Goal: Task Accomplishment & Management: Manage account settings

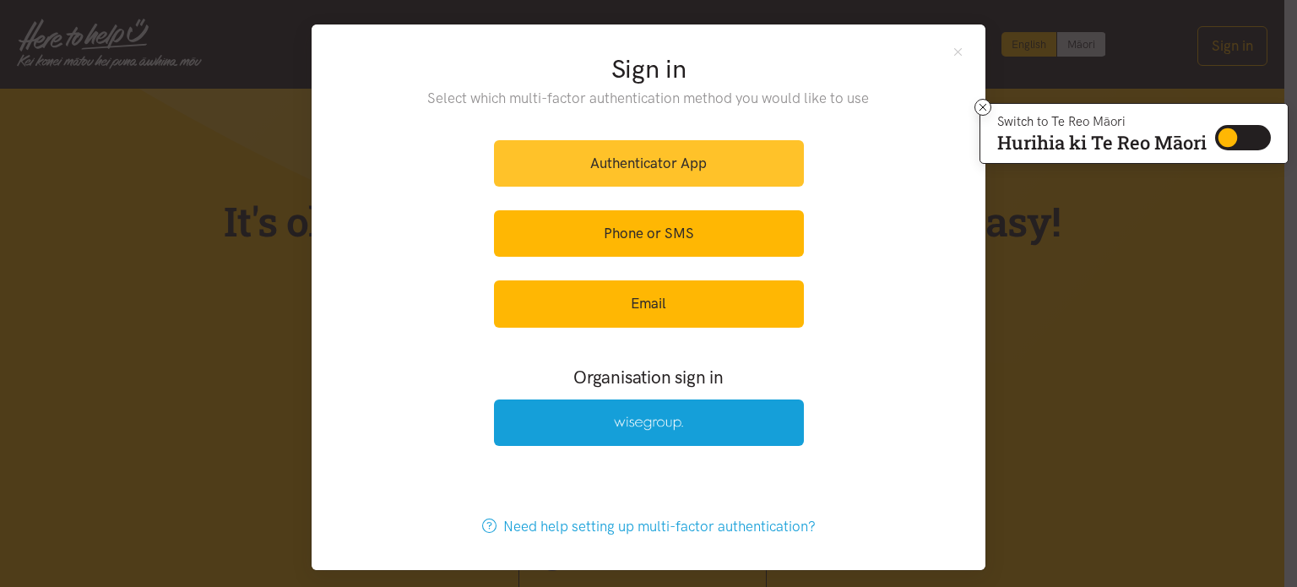
click at [676, 155] on link "Authenticator App" at bounding box center [649, 163] width 310 height 46
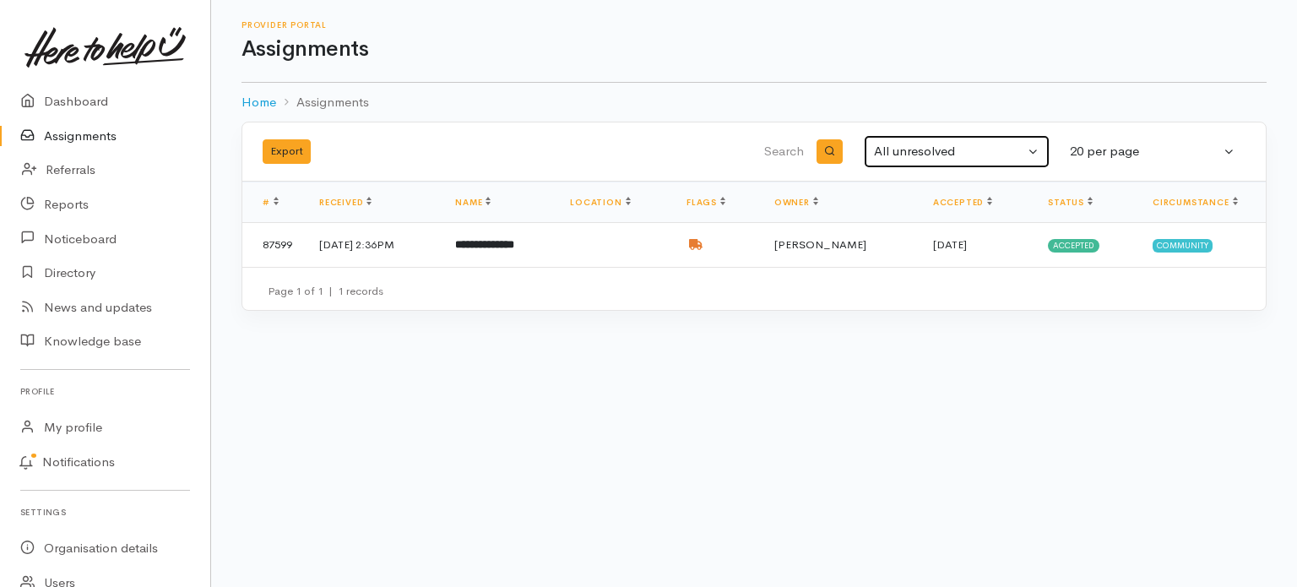
click at [1032, 151] on button "All unresolved" at bounding box center [957, 151] width 186 height 33
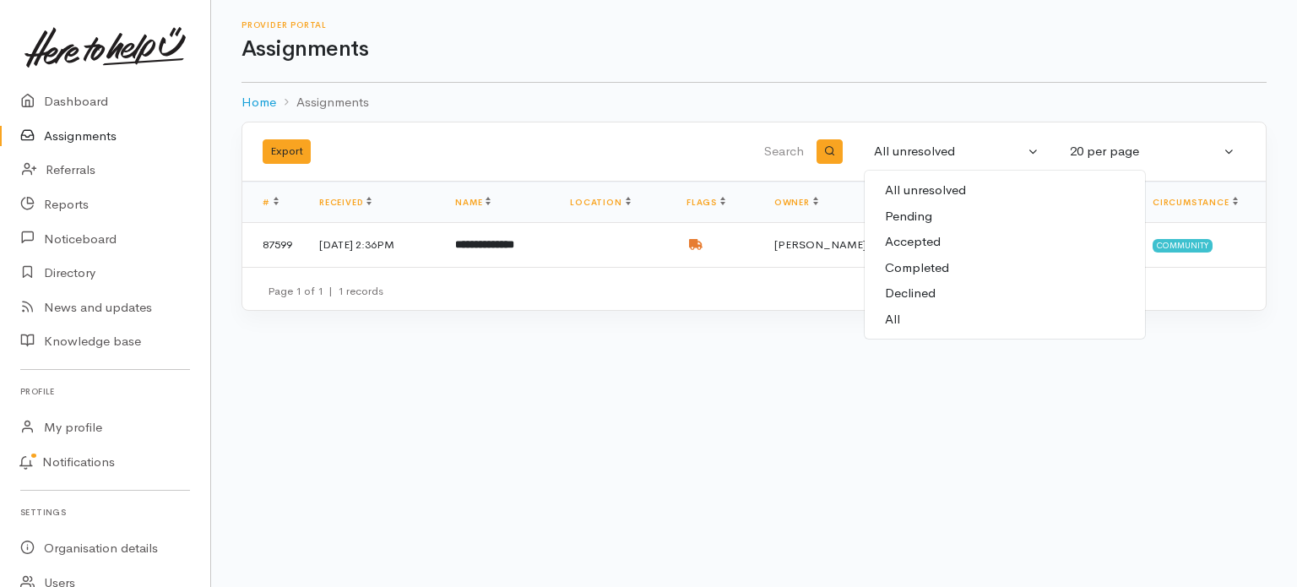
click at [899, 314] on span "All" at bounding box center [892, 319] width 15 height 19
select select "All"
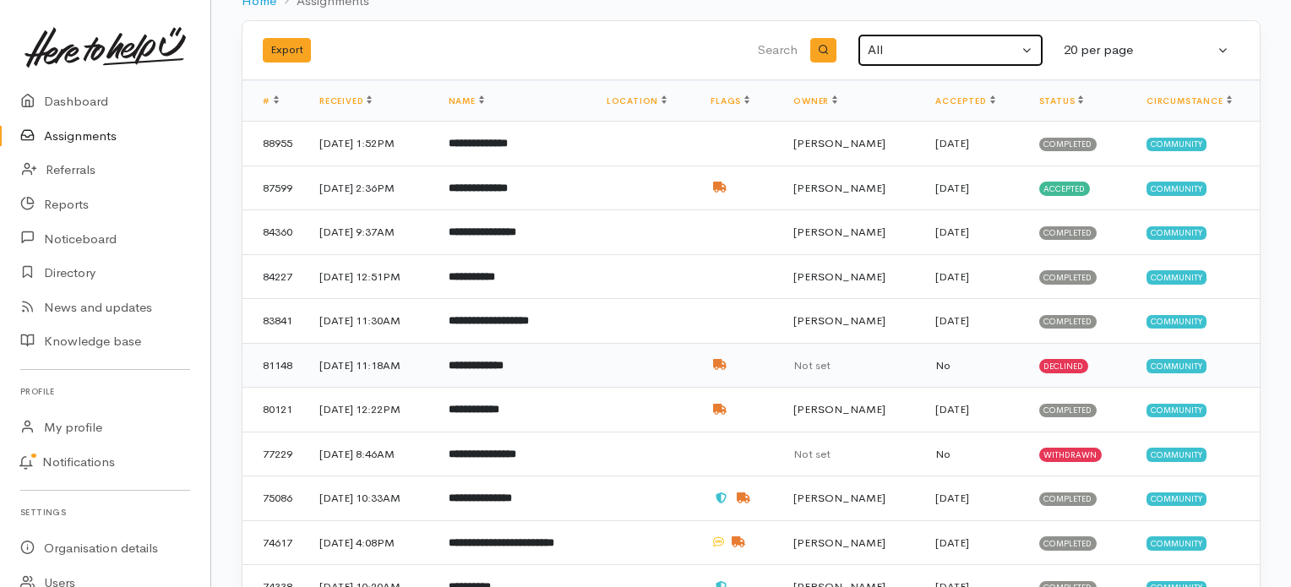
scroll to position [6, 0]
